Goal: Information Seeking & Learning: Learn about a topic

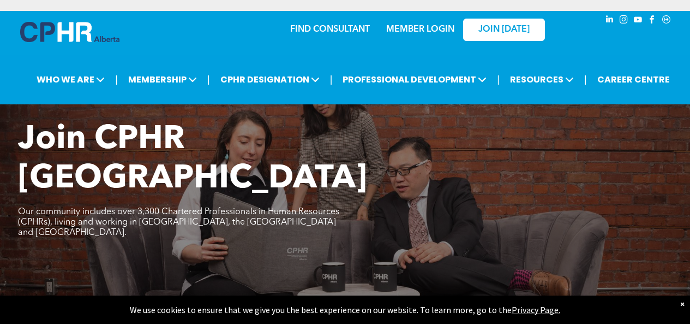
scroll to position [327, 0]
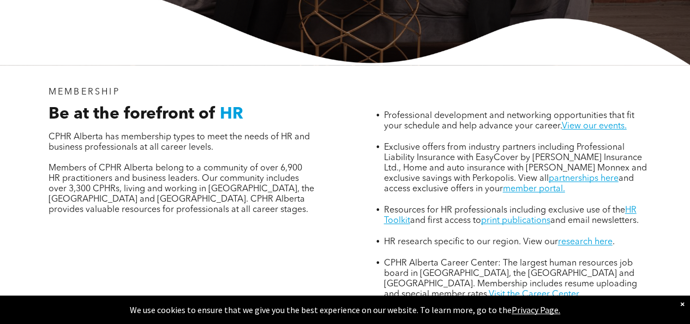
click at [305, 163] on p "Members of CPHR Alberta belong to a community of over 6,900 HR practitioners an…" at bounding box center [182, 189] width 267 height 52
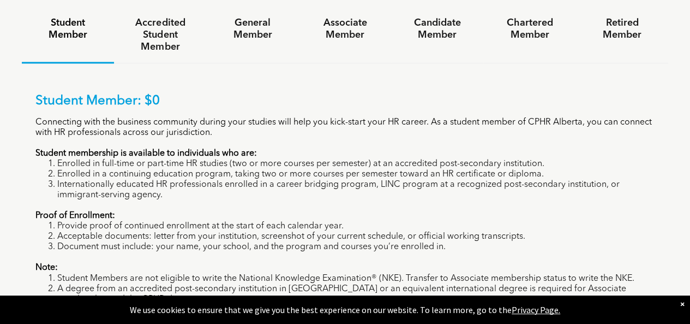
scroll to position [655, 0]
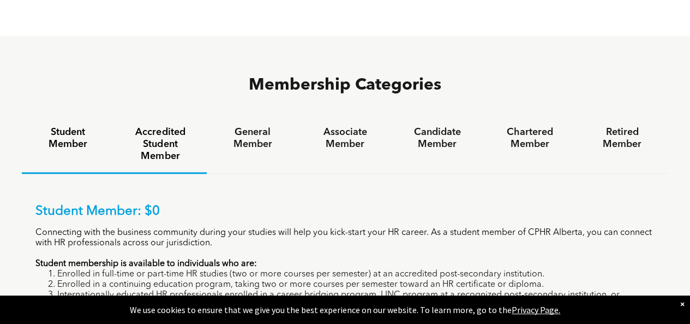
click at [166, 126] on h4 "Accredited Student Member" at bounding box center [160, 144] width 73 height 36
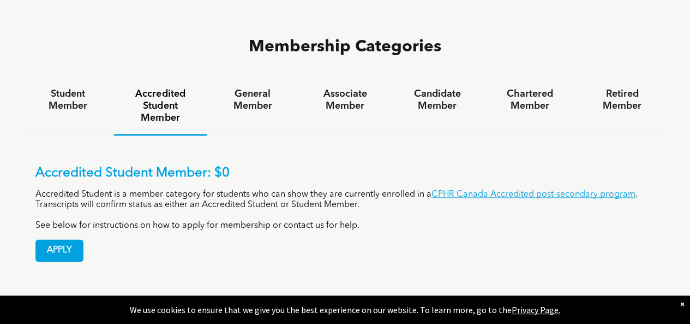
scroll to position [709, 0]
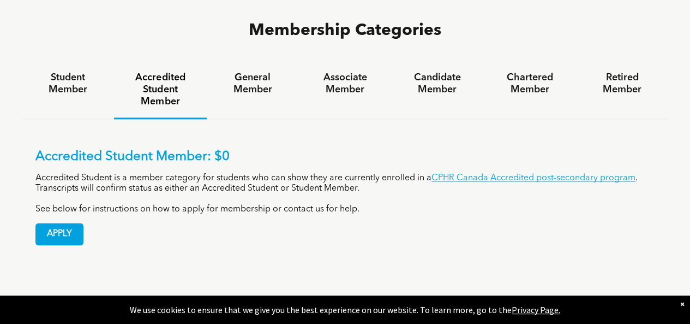
click at [250, 214] on div "APPLY" at bounding box center [344, 229] width 619 height 31
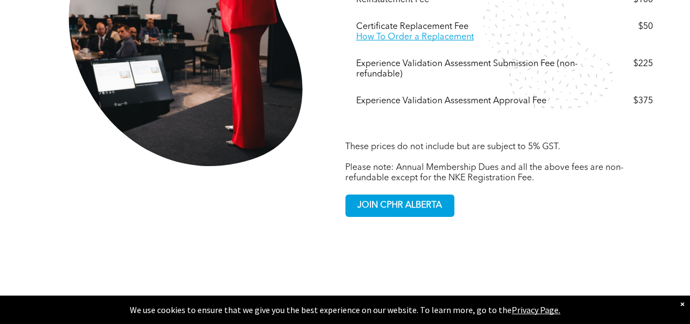
scroll to position [2128, 0]
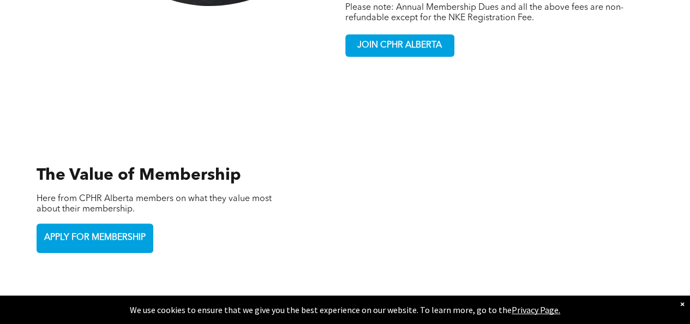
click at [260, 165] on h3 "The Value of Membership" at bounding box center [163, 175] width 252 height 20
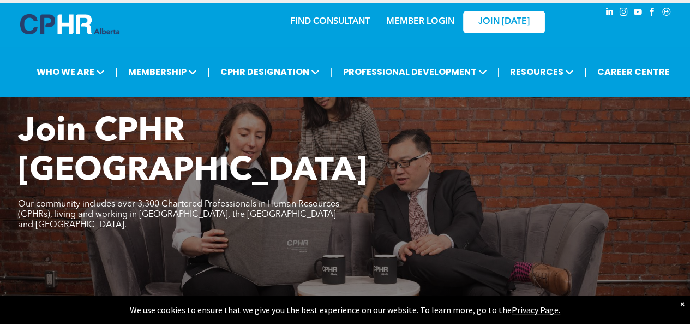
scroll to position [0, 0]
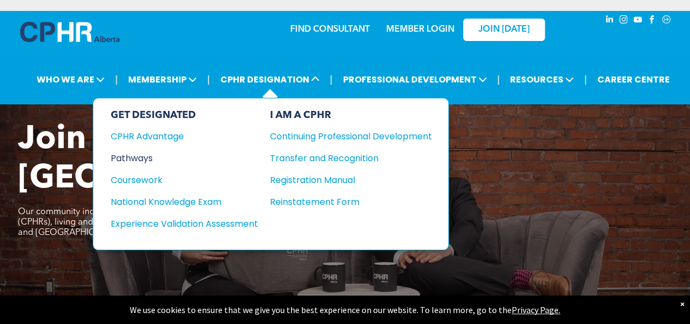
click at [135, 153] on div "Pathways" at bounding box center [177, 158] width 133 height 14
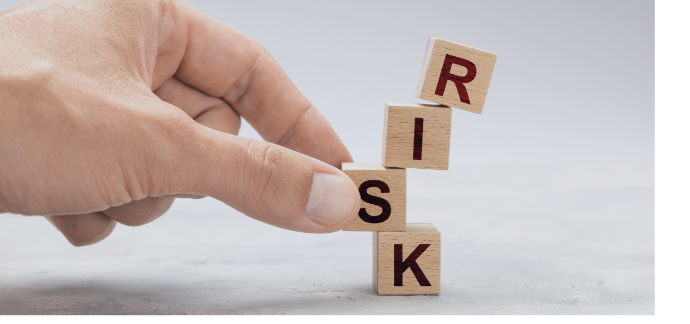
scroll to position [1964, 0]
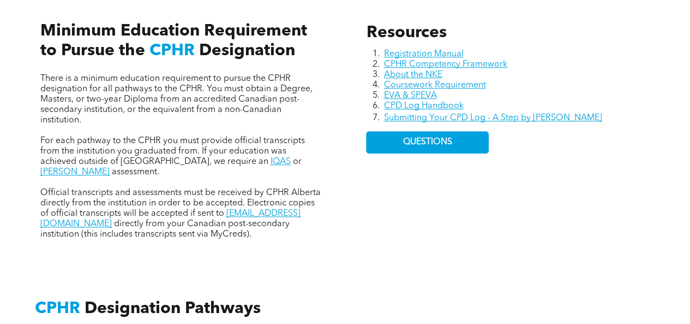
scroll to position [546, 0]
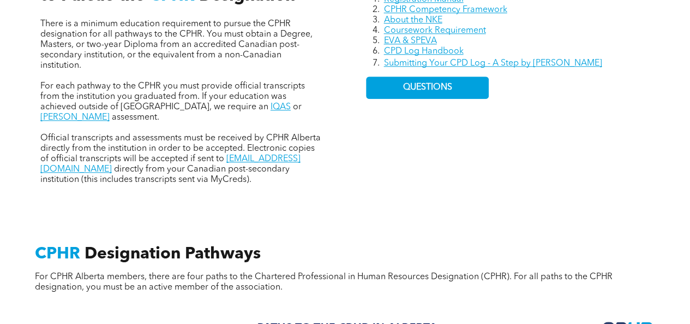
click at [332, 177] on div "There is a minimum education requirement to pursue the CPHR designation for all…" at bounding box center [182, 64] width 301 height 258
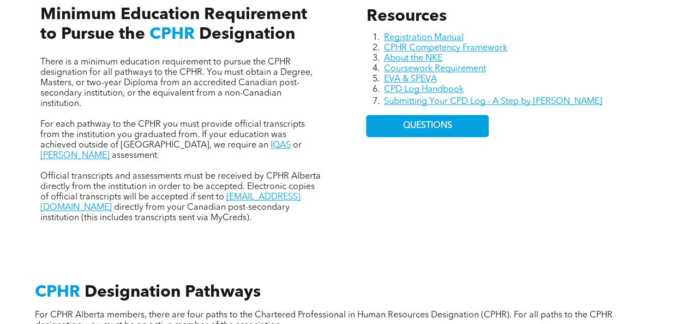
scroll to position [491, 0]
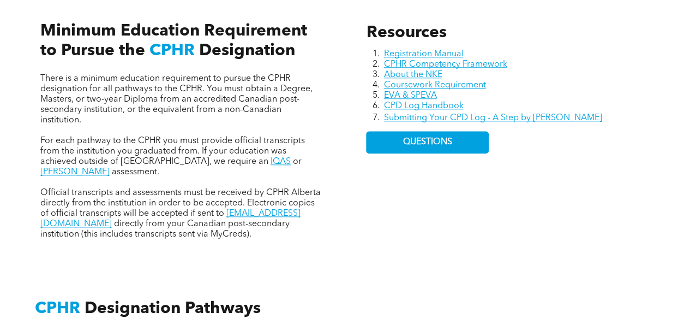
click at [331, 133] on div "There is a minimum education requirement to pursue the CPHR designation for all…" at bounding box center [182, 119] width 301 height 258
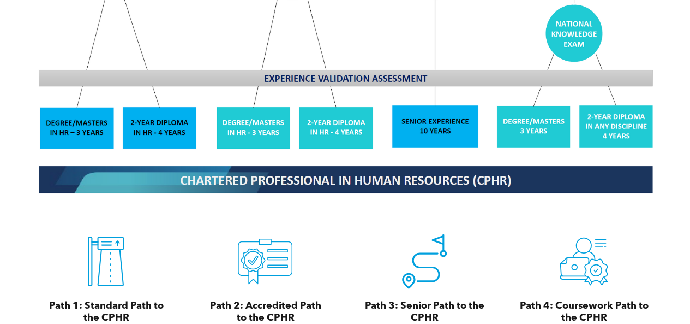
scroll to position [1146, 0]
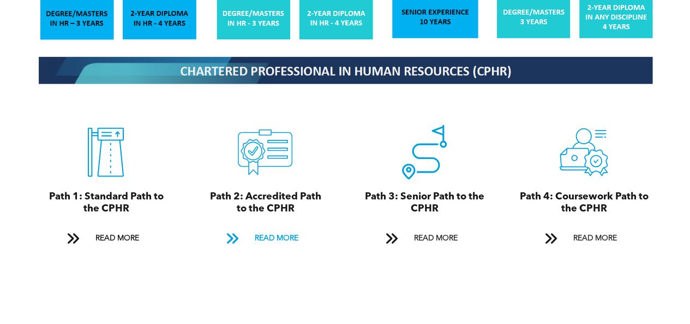
drag, startPoint x: 265, startPoint y: 237, endPoint x: 246, endPoint y: 226, distance: 22.0
click at [246, 231] on span at bounding box center [231, 239] width 27 height 16
click at [261, 229] on span "READ MORE" at bounding box center [275, 238] width 51 height 20
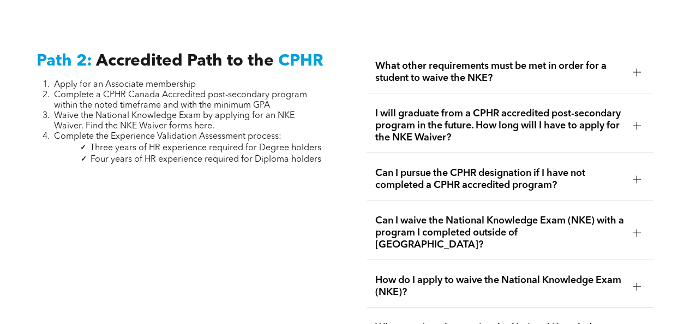
scroll to position [1743, 0]
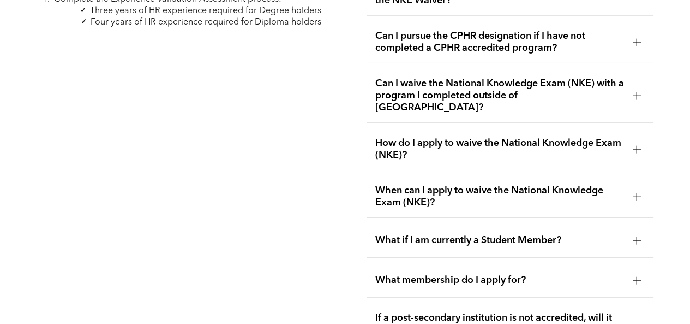
scroll to position [1907, 0]
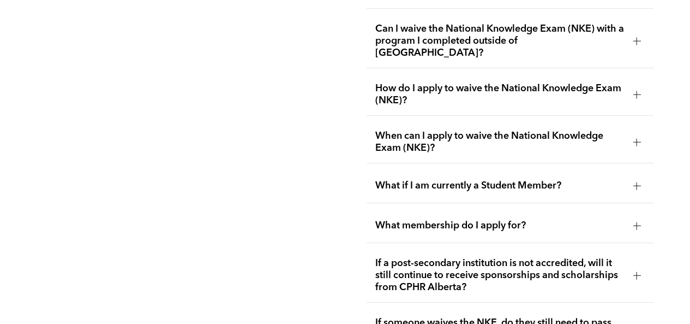
click at [605, 180] on span "What if I am currently a Student Member?" at bounding box center [499, 186] width 249 height 12
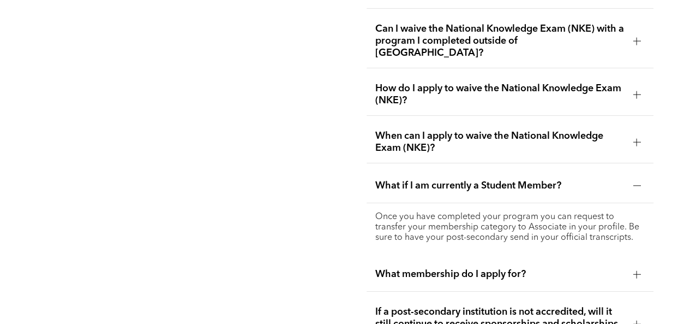
click at [605, 180] on span "What if I am currently a Student Member?" at bounding box center [499, 186] width 249 height 12
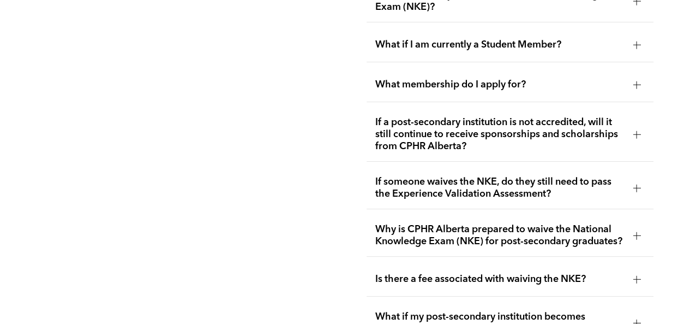
scroll to position [2071, 0]
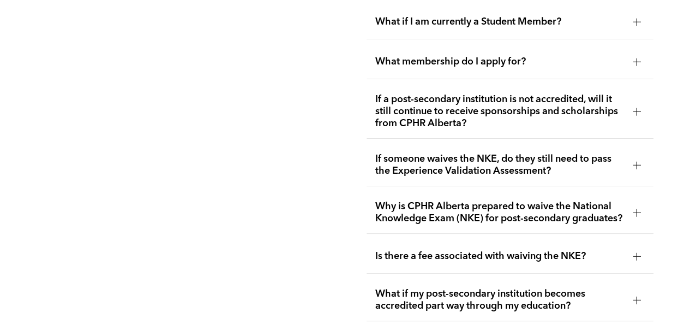
click at [601, 153] on span "If someone waives the NKE, do they still need to pass the Experience Validation…" at bounding box center [499, 165] width 249 height 24
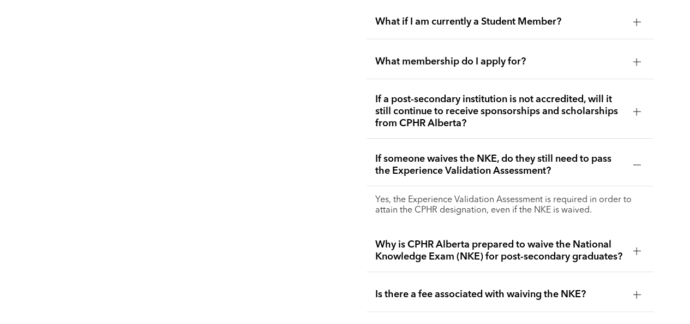
click at [576, 153] on span "If someone waives the NKE, do they still need to pass the Experience Validation…" at bounding box center [499, 165] width 249 height 24
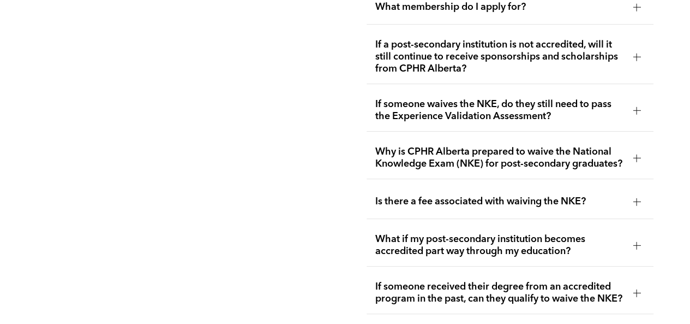
scroll to position [2180, 0]
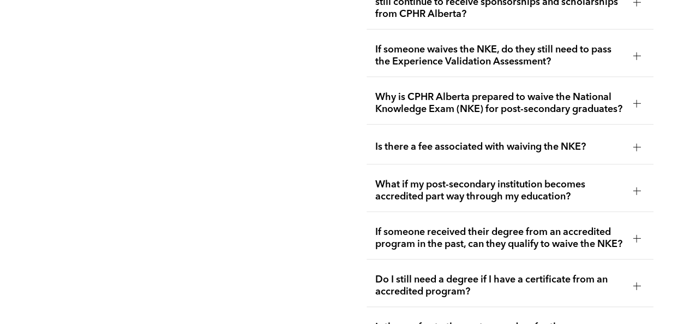
click at [517, 96] on span "Why is CPHR Alberta prepared to waive the National Knowledge Exam (NKE) for pos…" at bounding box center [499, 103] width 249 height 24
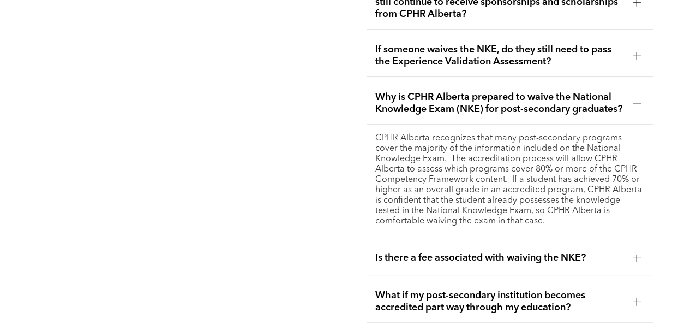
click at [517, 96] on span "Why is CPHR Alberta prepared to waive the National Knowledge Exam (NKE) for pos…" at bounding box center [499, 103] width 249 height 24
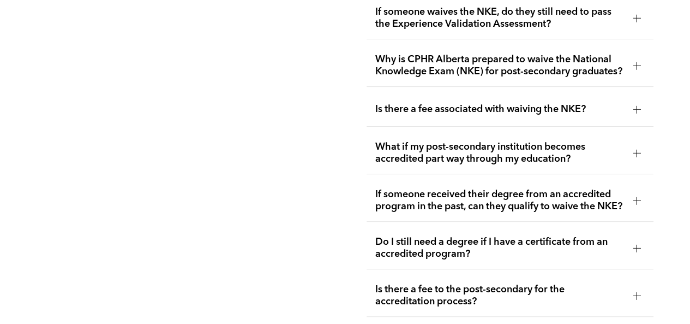
scroll to position [2234, 0]
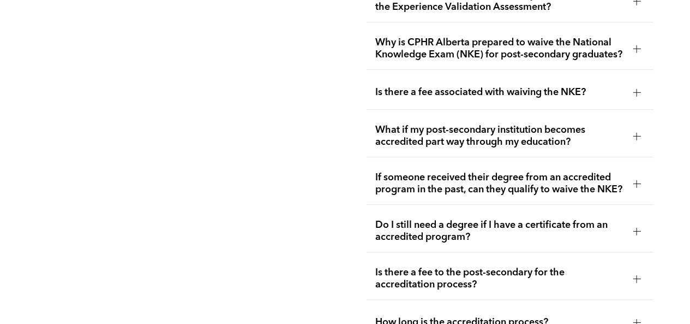
click at [452, 86] on span "Is there a fee associated with waiving the NKE?" at bounding box center [499, 92] width 249 height 12
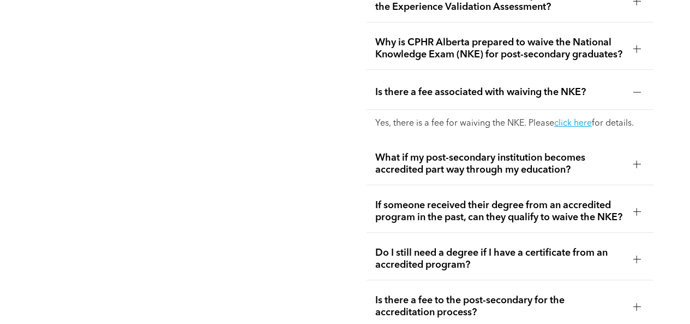
click at [469, 86] on span "Is there a fee associated with waiving the NKE?" at bounding box center [499, 92] width 249 height 12
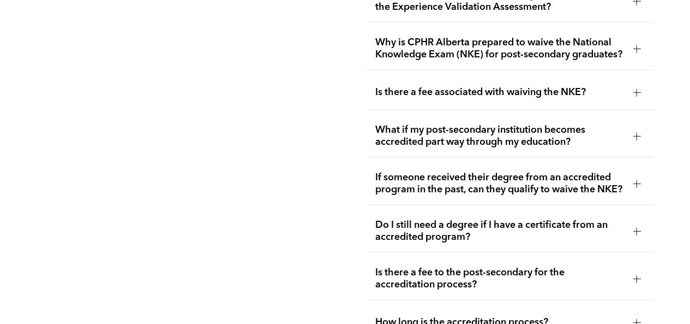
click at [498, 124] on span "What if my post-secondary institution becomes accredited part way through my ed…" at bounding box center [499, 136] width 249 height 24
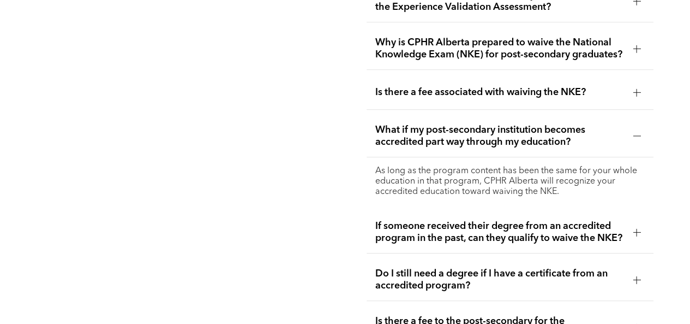
click at [498, 124] on span "What if my post-secondary institution becomes accredited part way through my ed…" at bounding box center [499, 136] width 249 height 24
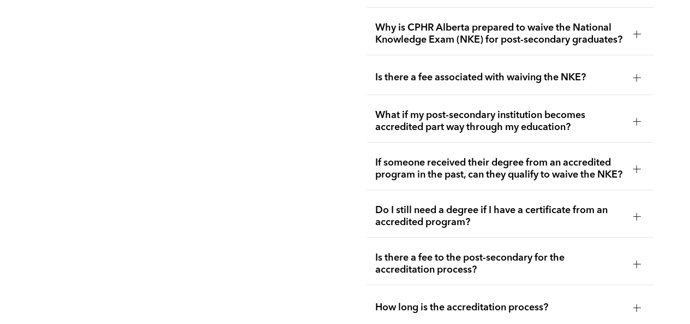
scroll to position [2289, 0]
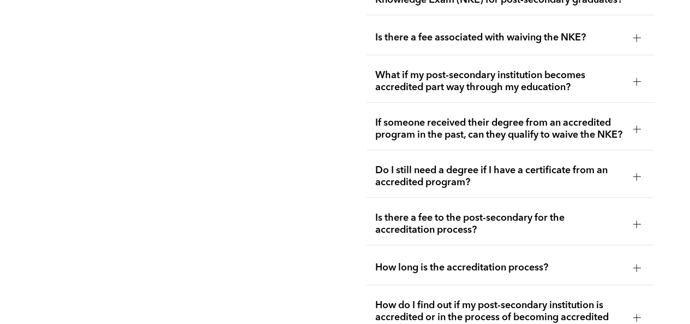
click at [418, 135] on span "If someone received their degree from an accredited program in the past, can th…" at bounding box center [499, 129] width 249 height 24
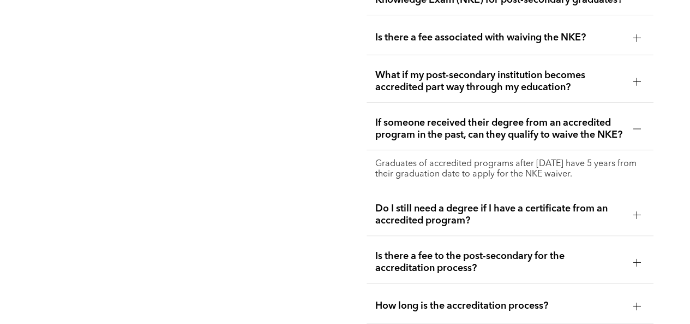
click at [449, 122] on span "If someone received their degree from an accredited program in the past, can th…" at bounding box center [499, 129] width 249 height 24
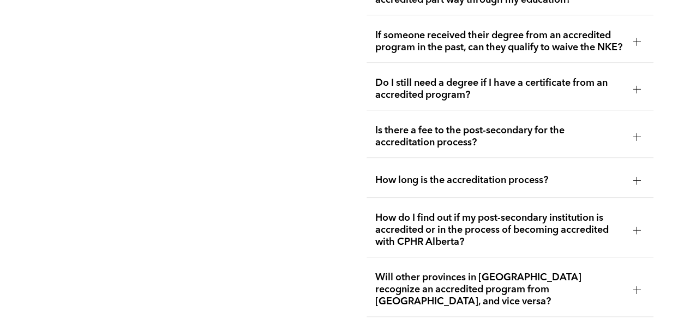
scroll to position [2398, 0]
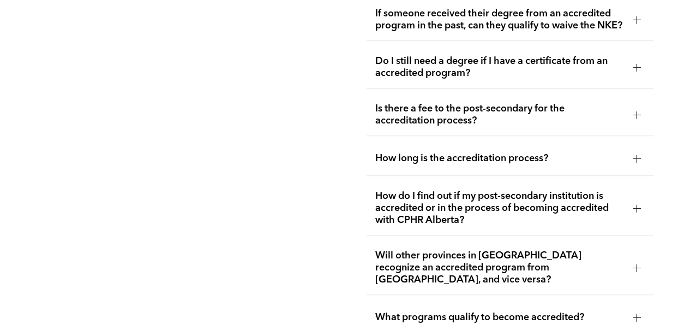
click at [536, 122] on span "Is there a fee to the post-secondary for the accreditation process?" at bounding box center [499, 115] width 249 height 24
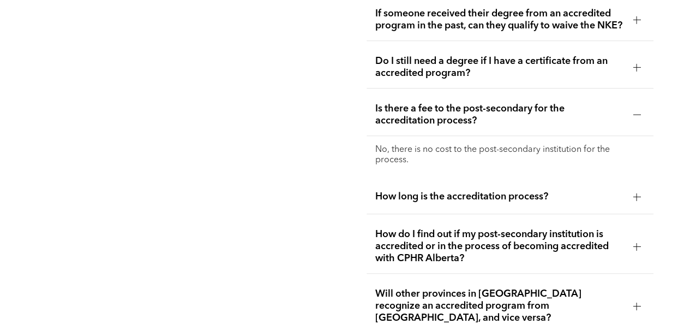
click at [533, 122] on span "Is there a fee to the post-secondary for the accreditation process?" at bounding box center [499, 115] width 249 height 24
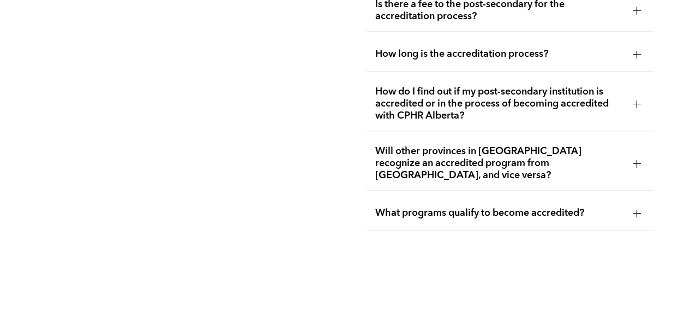
scroll to position [2507, 0]
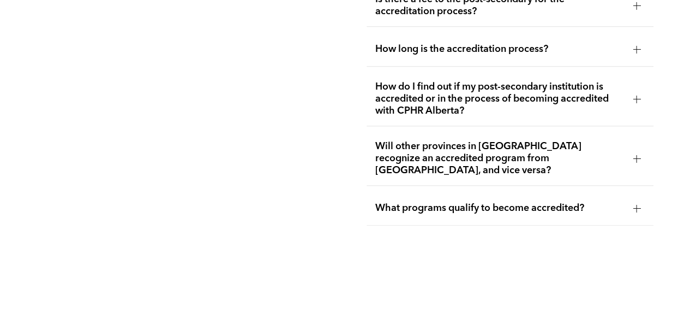
click at [454, 51] on span "How long is the accreditation process?" at bounding box center [499, 49] width 249 height 12
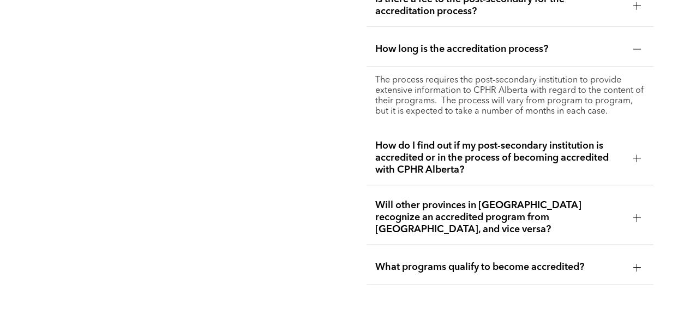
click at [525, 91] on p "The process requires the post-secondary institution to provide extensive inform…" at bounding box center [510, 95] width 270 height 41
click at [523, 209] on span "Will other provinces in Canada recognize an accredited program from Alberta, an…" at bounding box center [499, 217] width 249 height 36
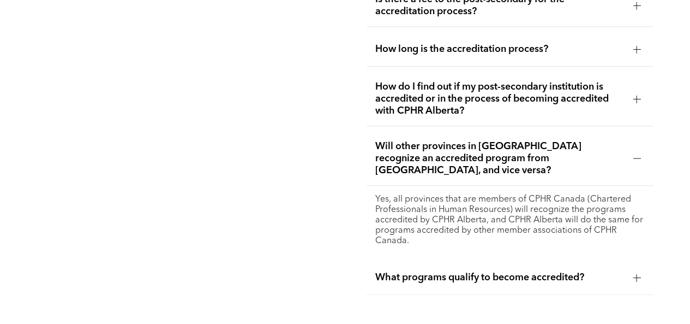
click at [549, 273] on div "What programs qualify to become accredited?" at bounding box center [511, 277] width 288 height 34
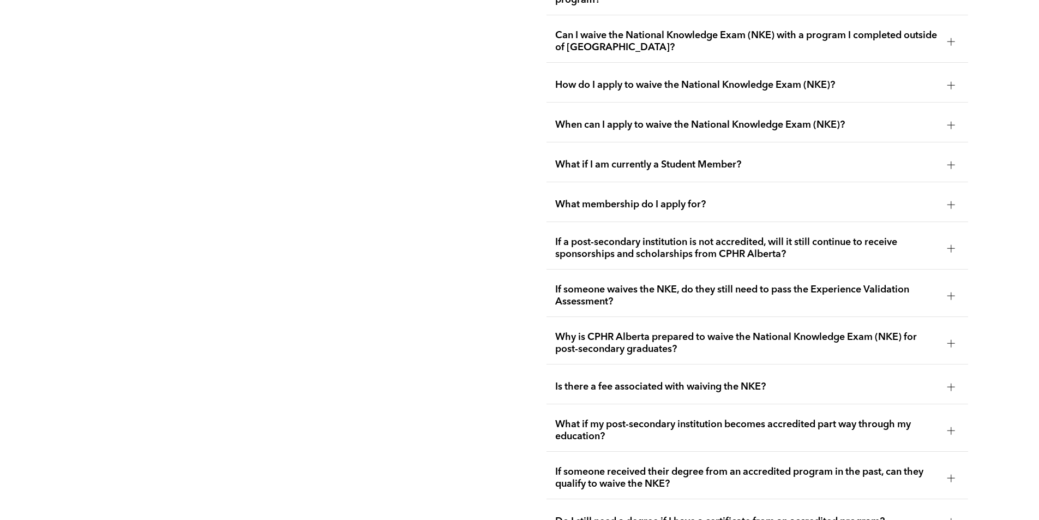
scroll to position [1961, 0]
click at [673, 29] on span "Can I waive the National Knowledge Exam (NKE) with a program I completed outsid…" at bounding box center [747, 41] width 384 height 24
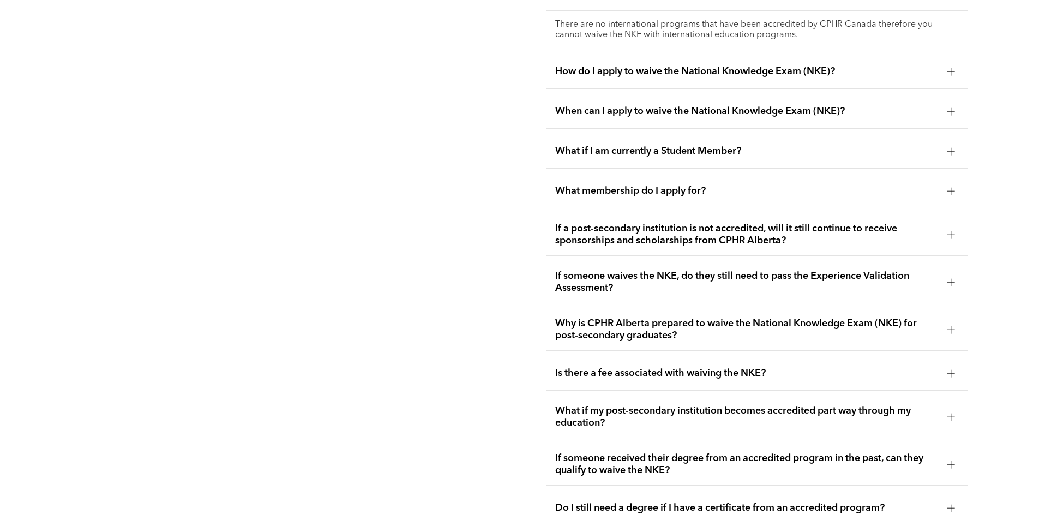
scroll to position [2016, 0]
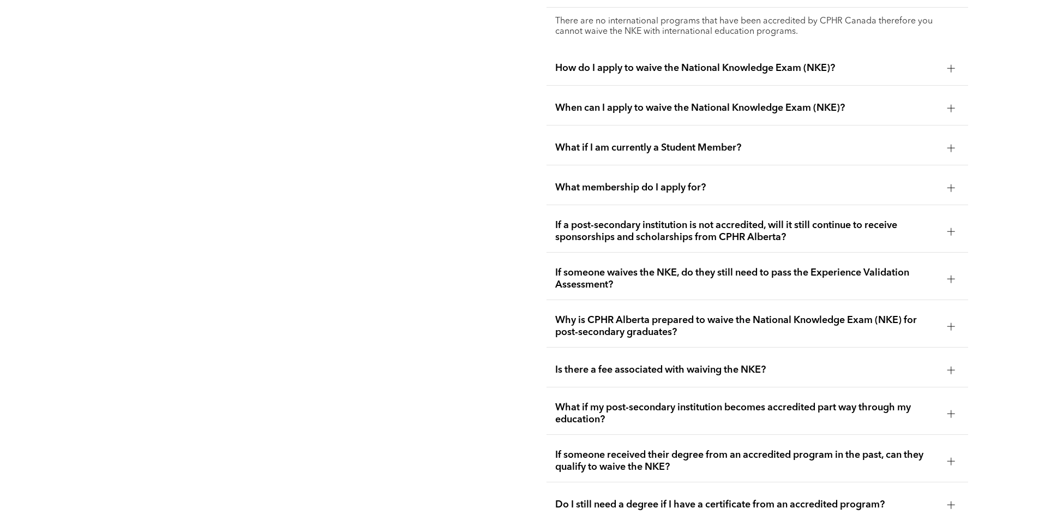
click at [679, 323] on span "Is there a fee associated with waiving the NKE?" at bounding box center [747, 370] width 384 height 12
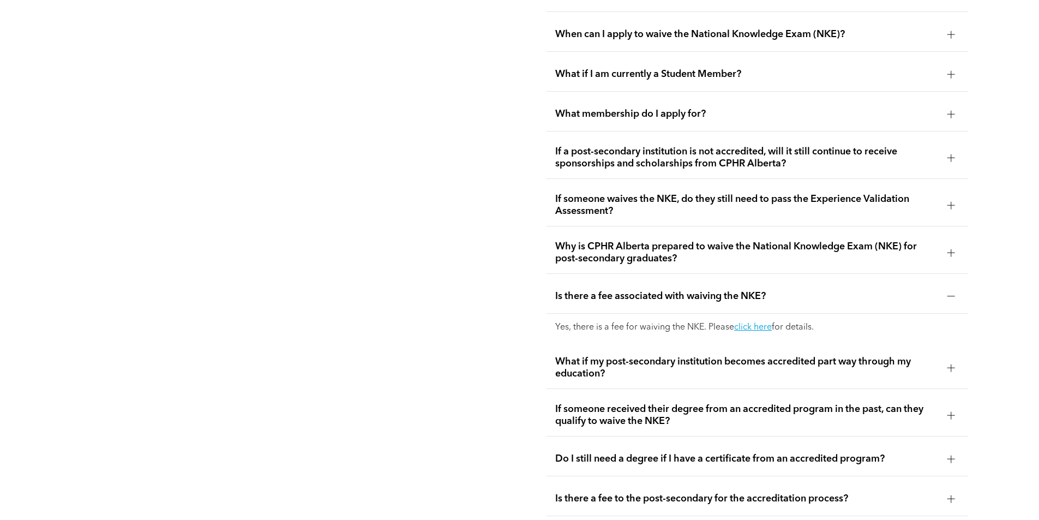
scroll to position [2071, 0]
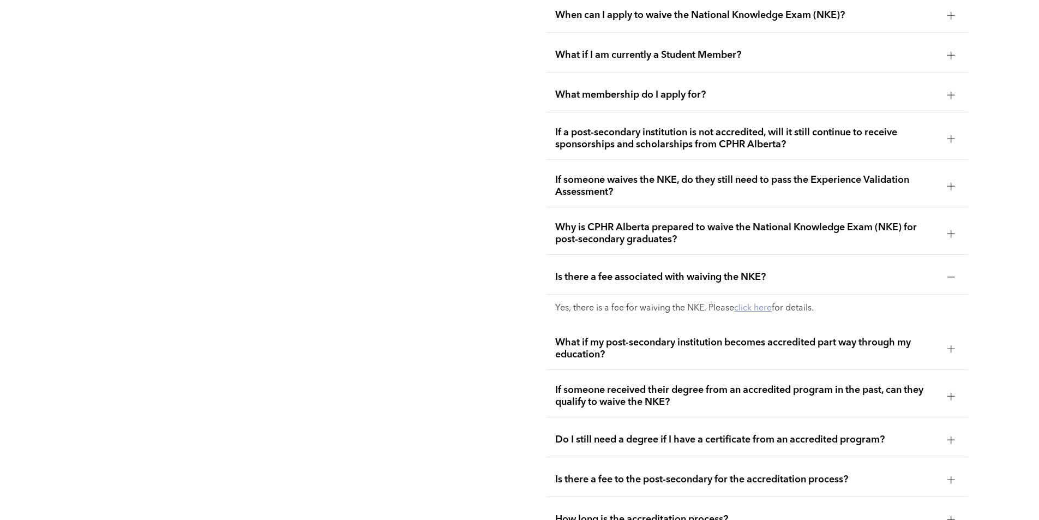
click at [690, 304] on link "click here" at bounding box center [753, 308] width 38 height 9
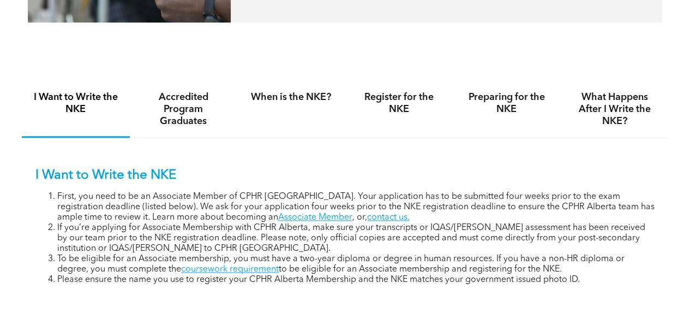
scroll to position [709, 0]
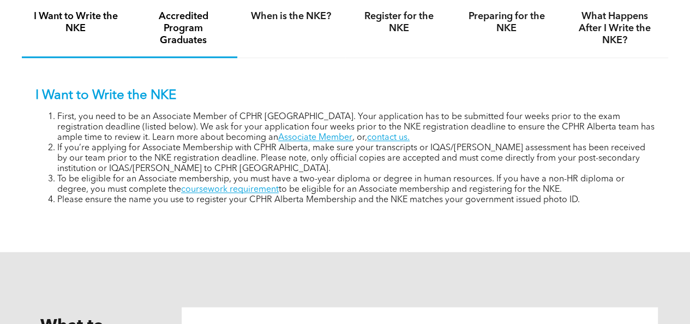
click at [192, 35] on h4 "Accredited Program Graduates" at bounding box center [184, 28] width 88 height 36
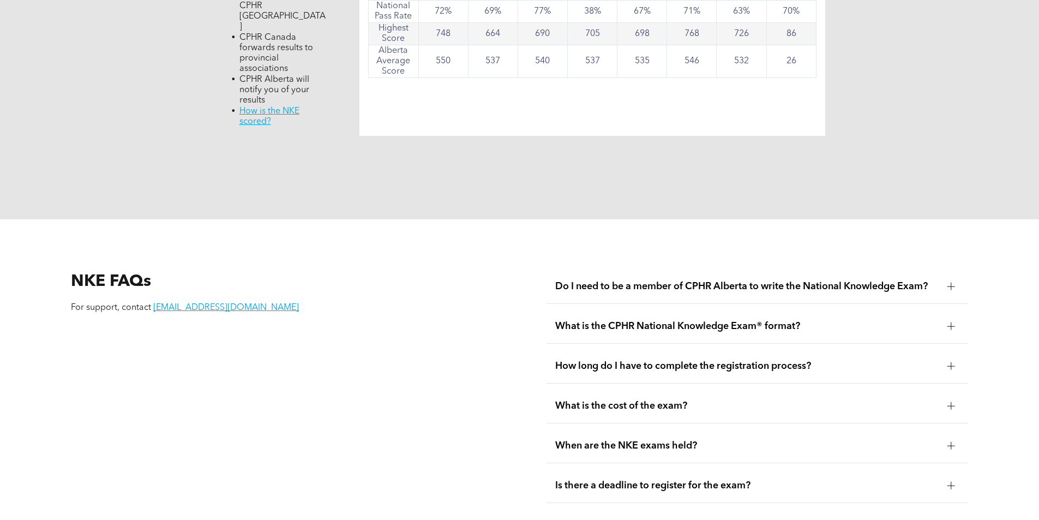
scroll to position [1364, 0]
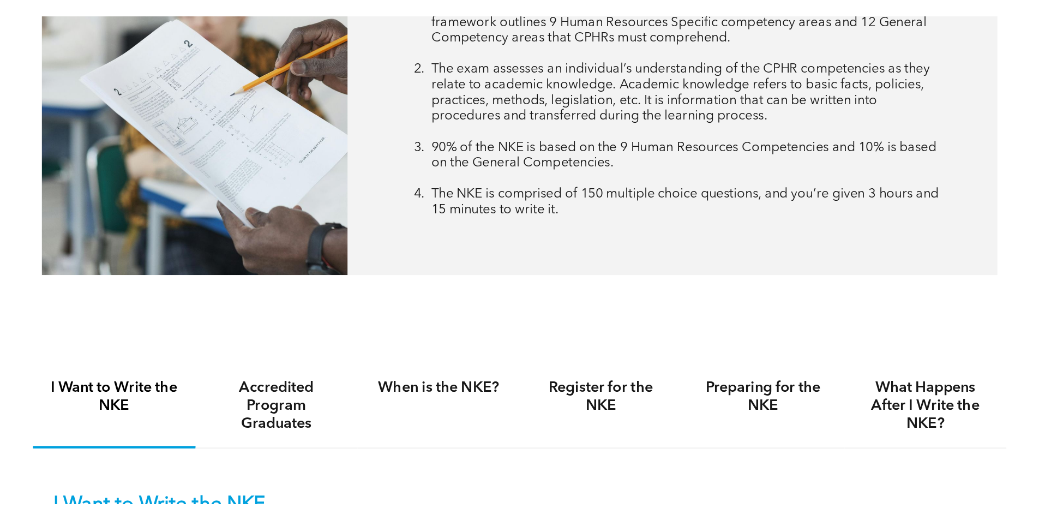
scroll to position [600, 0]
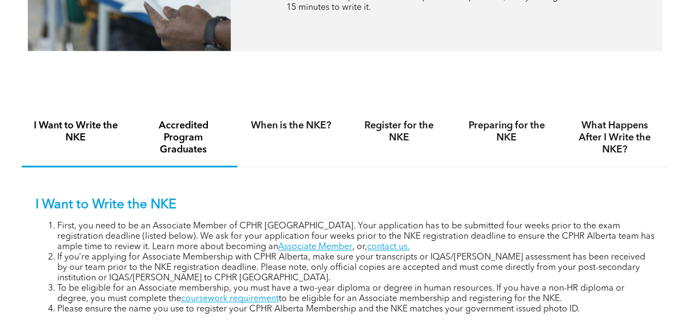
click at [205, 155] on h4 "Accredited Program Graduates" at bounding box center [184, 137] width 88 height 36
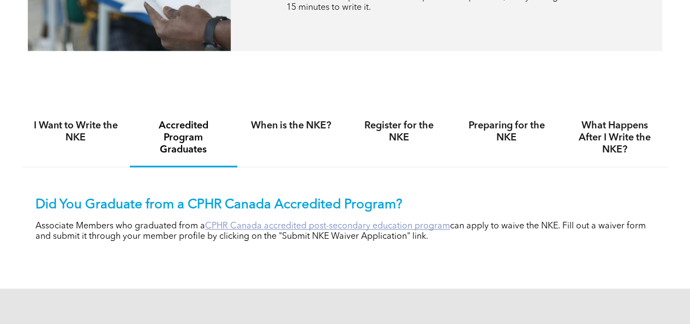
click at [320, 230] on link "CPHR Canada accredited post-secondary education program" at bounding box center [327, 226] width 245 height 9
drag, startPoint x: 288, startPoint y: 240, endPoint x: 365, endPoint y: 241, distance: 76.9
click at [365, 241] on p "Associate Members who graduated from a CPHR Canada accredited post-secondary ed…" at bounding box center [344, 231] width 619 height 21
click at [316, 242] on p "Associate Members who graduated from a CPHR Canada accredited post-secondary ed…" at bounding box center [344, 231] width 619 height 21
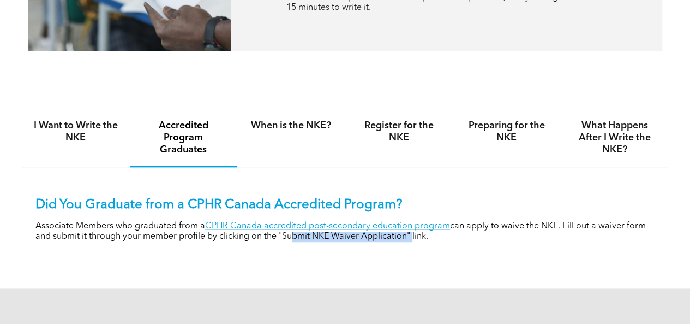
drag, startPoint x: 285, startPoint y: 238, endPoint x: 410, endPoint y: 238, distance: 125.5
click at [409, 238] on p "Associate Members who graduated from a CPHR Canada accredited post-secondary ed…" at bounding box center [344, 231] width 619 height 21
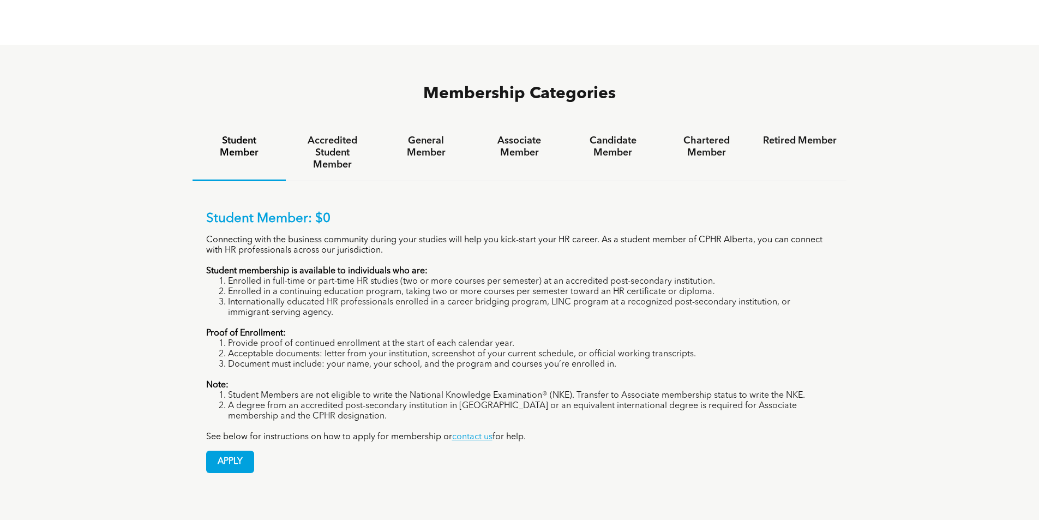
scroll to position [764, 0]
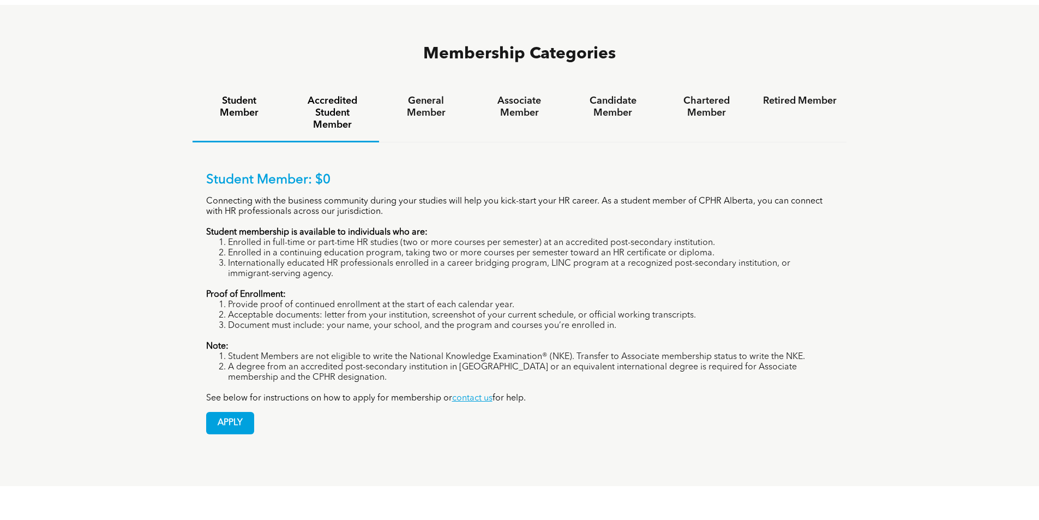
click at [334, 95] on h4 "Accredited Student Member" at bounding box center [333, 113] width 74 height 36
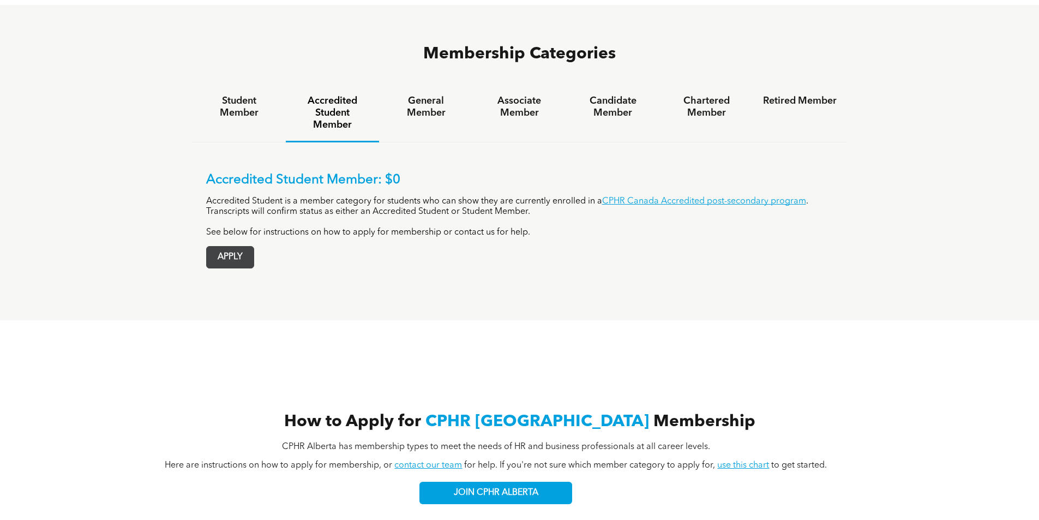
click at [252, 247] on span "APPLY" at bounding box center [230, 257] width 47 height 21
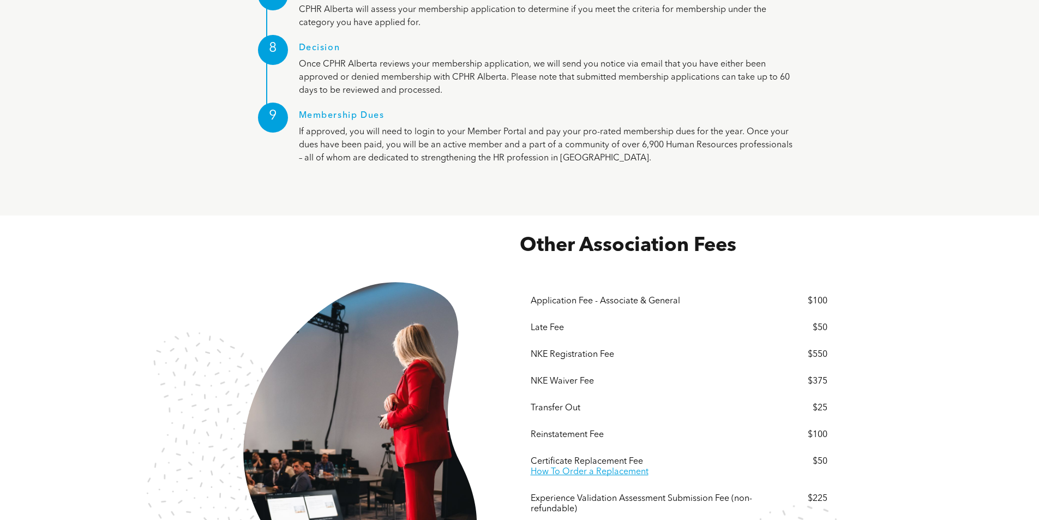
scroll to position [1691, 0]
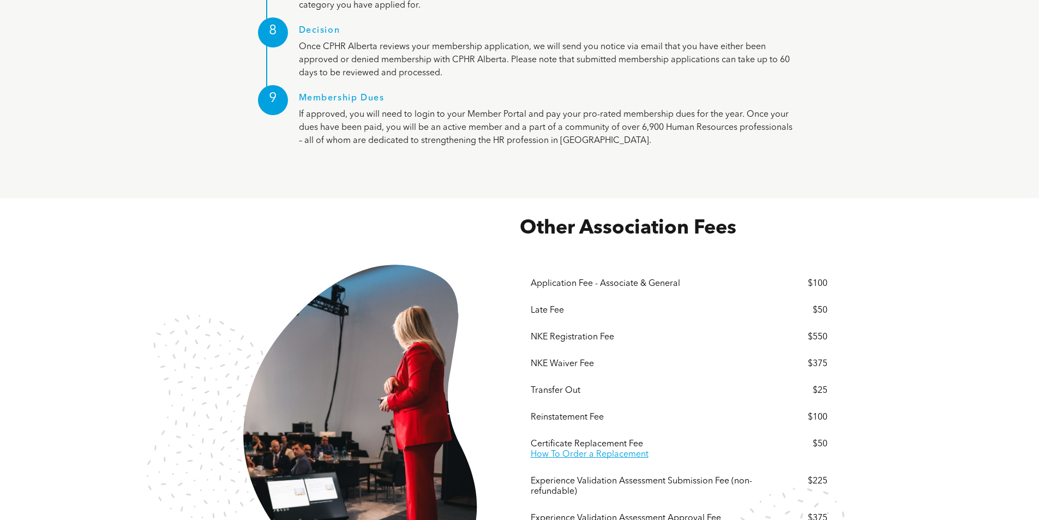
click at [187, 293] on div "Other Association Fees These prices do not include but are subject to 5% GST. ﻿…" at bounding box center [519, 425] width 1039 height 455
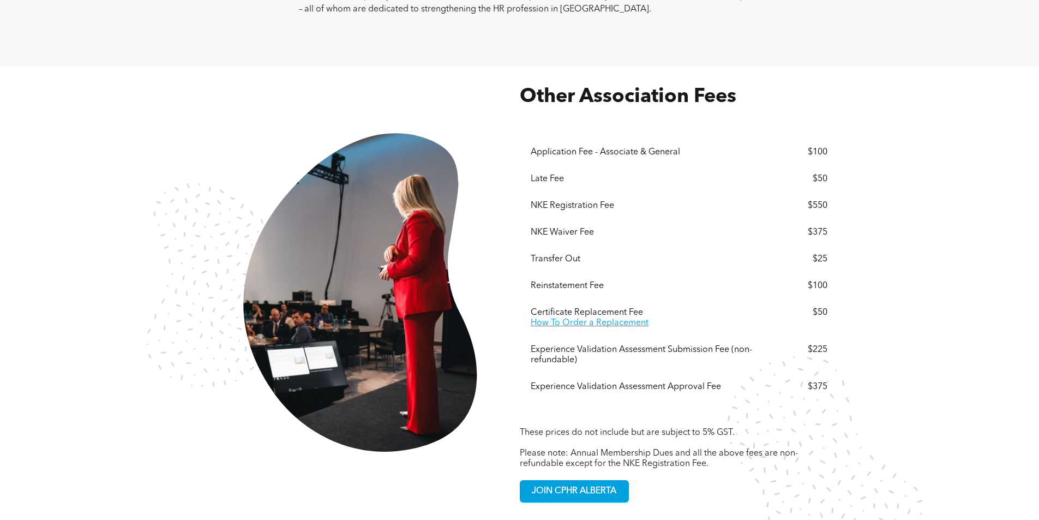
scroll to position [1803, 0]
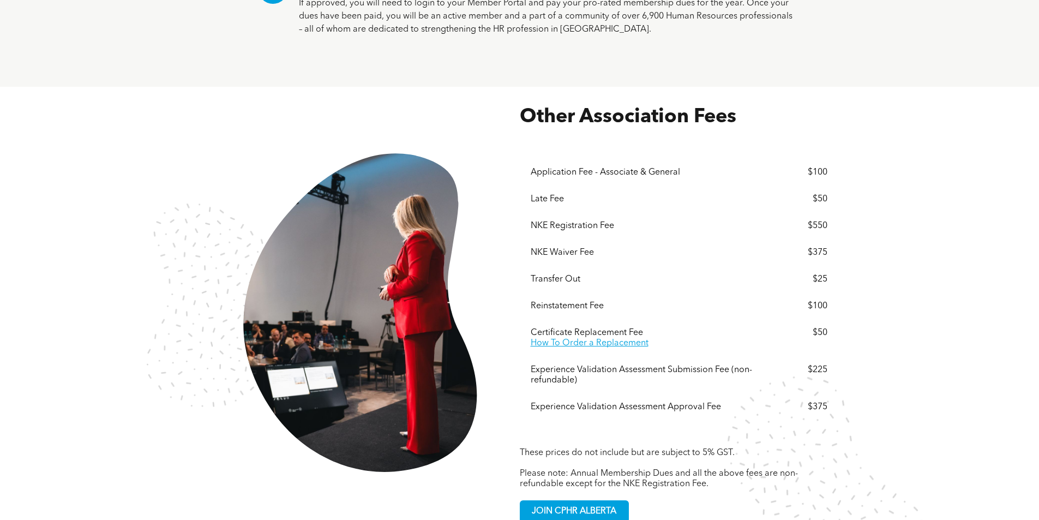
click at [547, 213] on div "NKE Registration Fee $550" at bounding box center [679, 226] width 297 height 27
click at [577, 248] on div "NKE Waiver Fee" at bounding box center [648, 253] width 235 height 10
click at [577, 240] on div "NKE Waiver Fee $375" at bounding box center [679, 253] width 297 height 27
drag, startPoint x: 821, startPoint y: 210, endPoint x: 557, endPoint y: 213, distance: 264.1
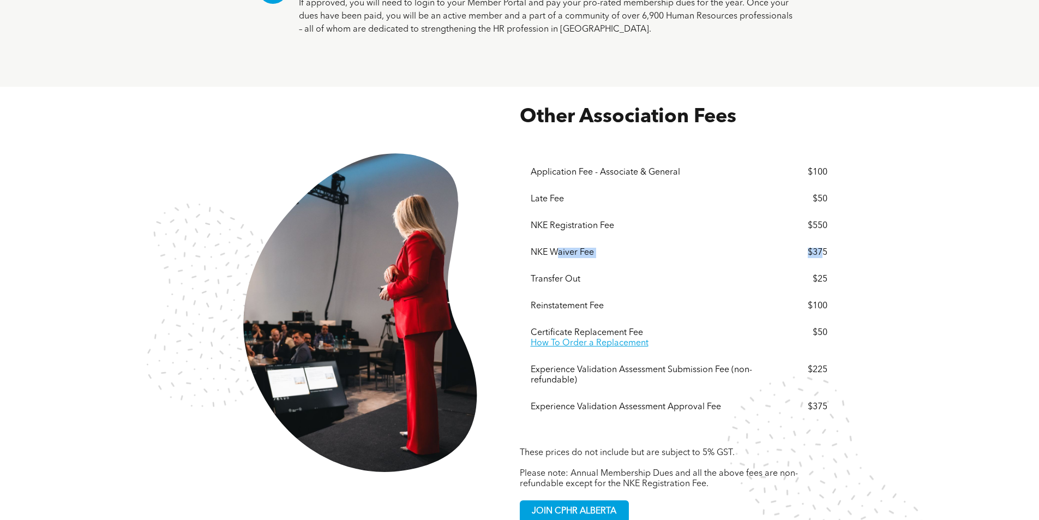
click at [557, 240] on div "NKE Waiver Fee $375" at bounding box center [679, 253] width 297 height 27
click at [865, 212] on div "Other Association Fees These prices do not include but are subject to 5% GST. ﻿…" at bounding box center [519, 314] width 1039 height 455
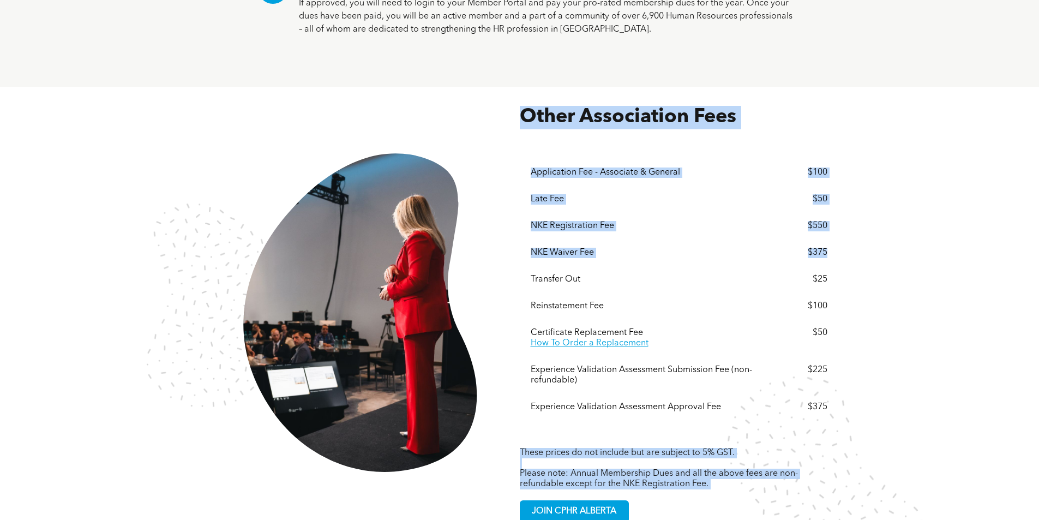
drag, startPoint x: 833, startPoint y: 207, endPoint x: 516, endPoint y: 207, distance: 317.5
click at [516, 207] on div "Other Association Fees These prices do not include but are subject to 5% GST. ﻿…" at bounding box center [519, 314] width 637 height 417
click at [662, 107] on span "Other Association Fees" at bounding box center [628, 117] width 217 height 20
